Goal: Task Accomplishment & Management: Complete application form

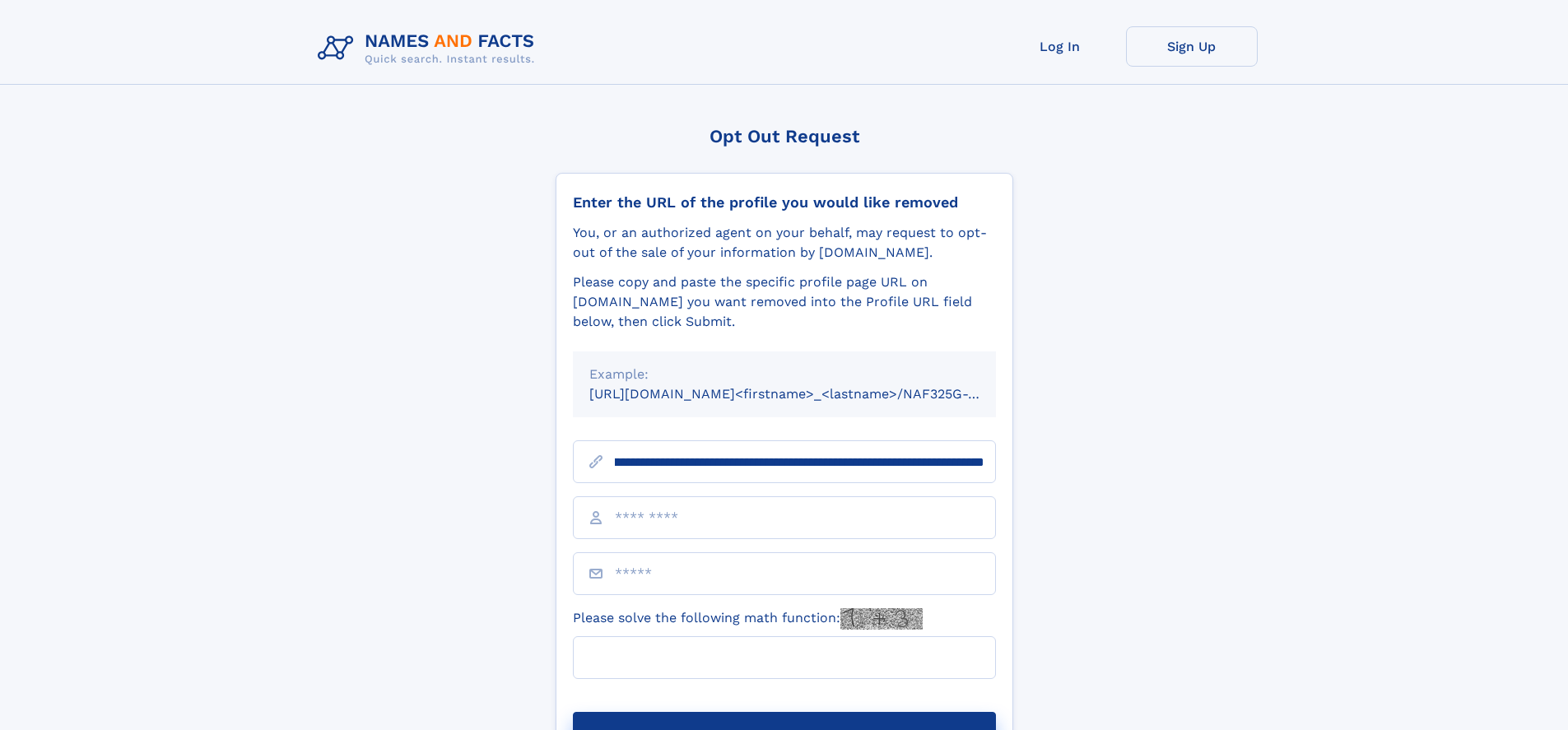
scroll to position [0, 186]
type input "**********"
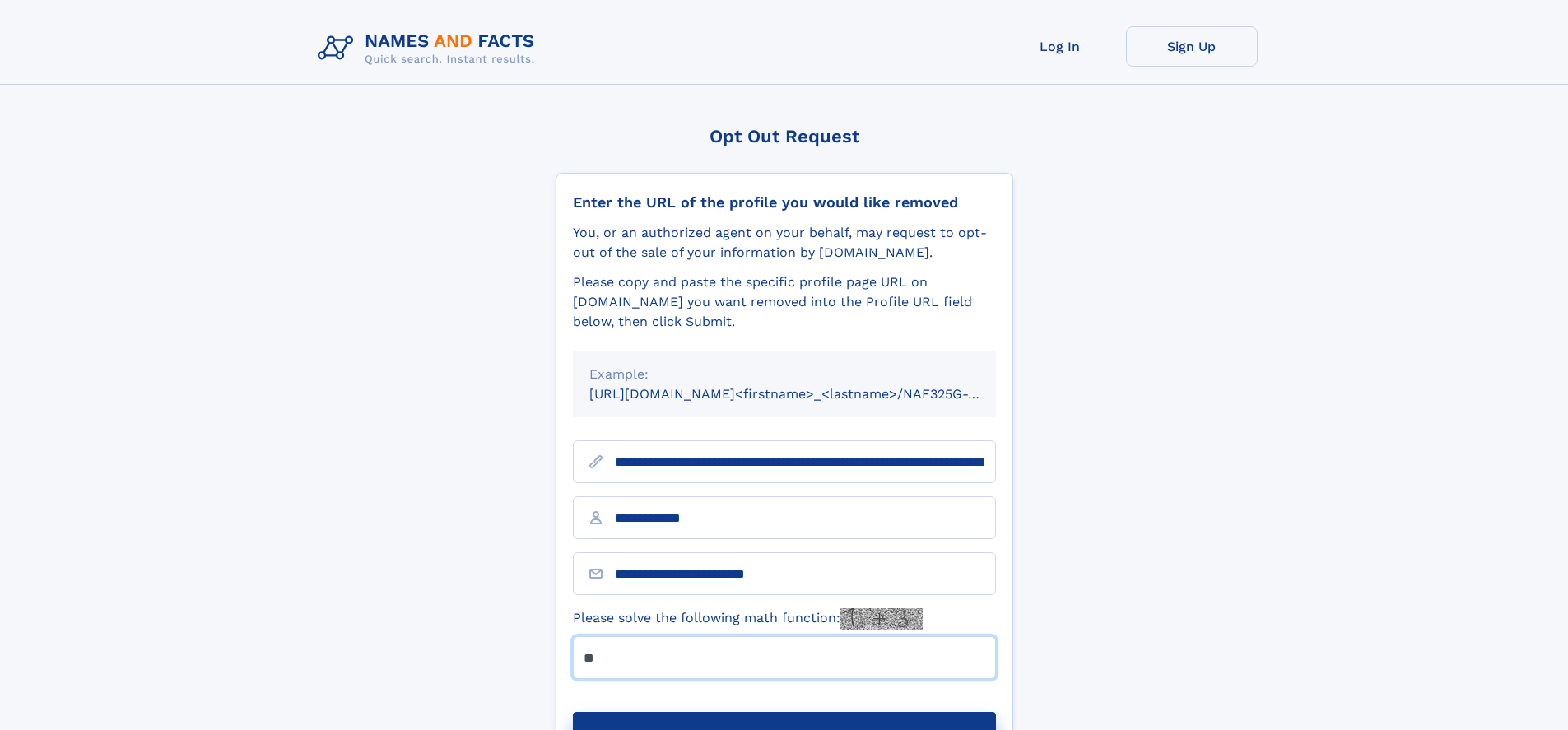
type input "**"
click at [783, 711] on button "Submit Opt Out Request" at bounding box center [784, 737] width 423 height 53
